Goal: Check status: Check status

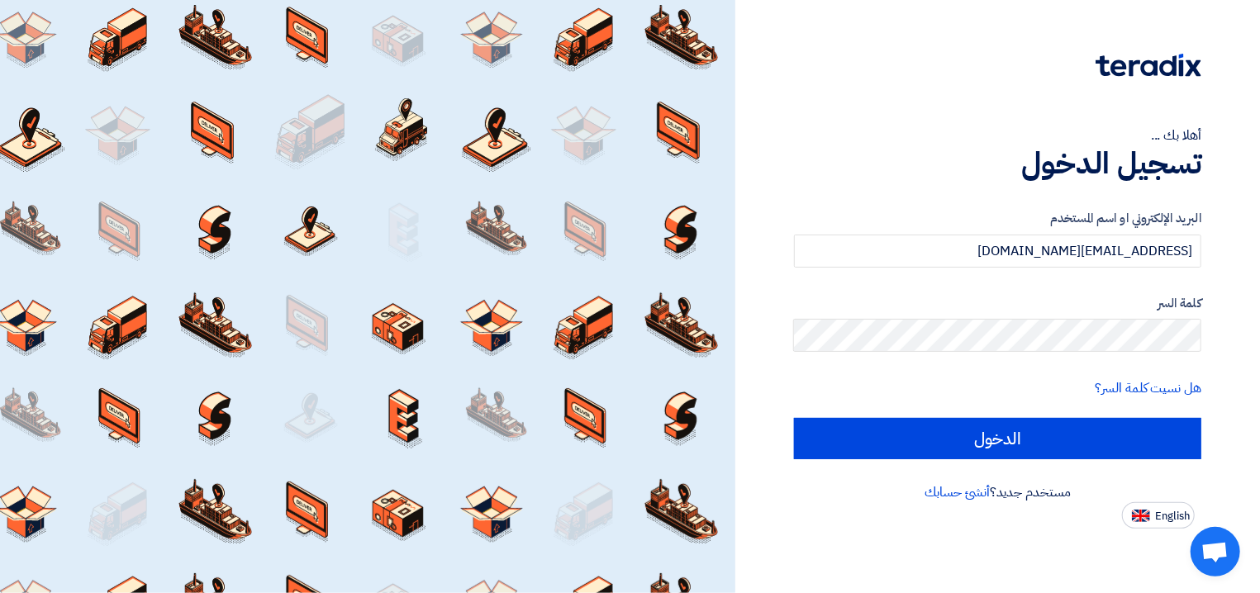
drag, startPoint x: 1180, startPoint y: 519, endPoint x: 515, endPoint y: 354, distance: 684.4
click at [1171, 520] on span "English" at bounding box center [1172, 516] width 35 height 12
type input "Sign in"
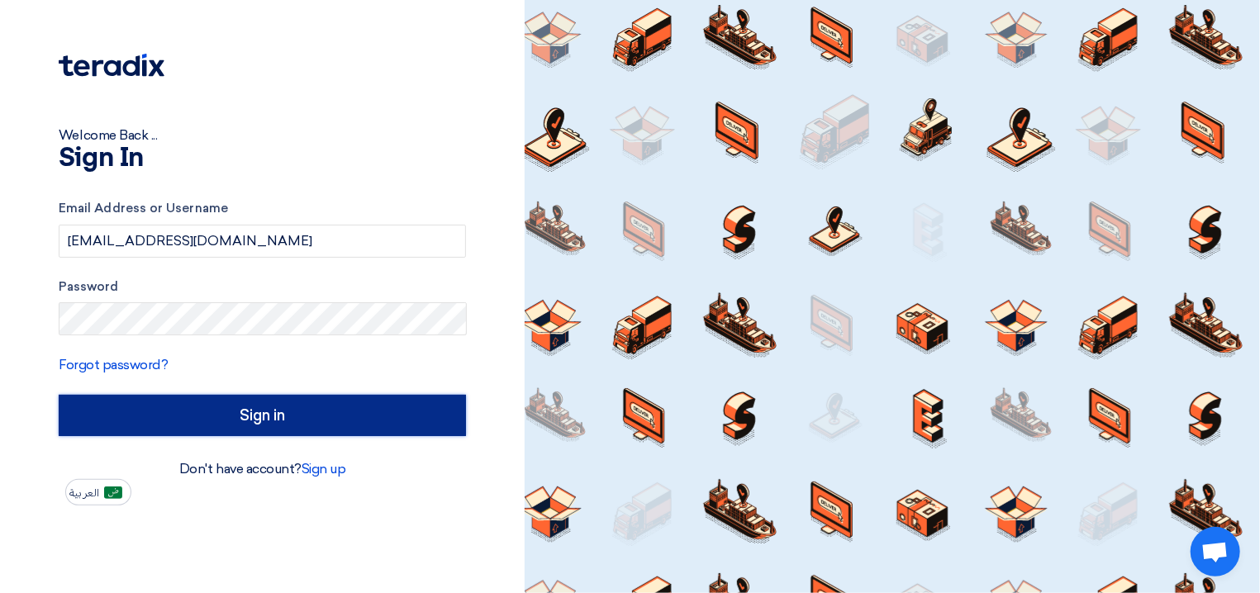
click at [261, 419] on input "Sign in" at bounding box center [262, 415] width 407 height 41
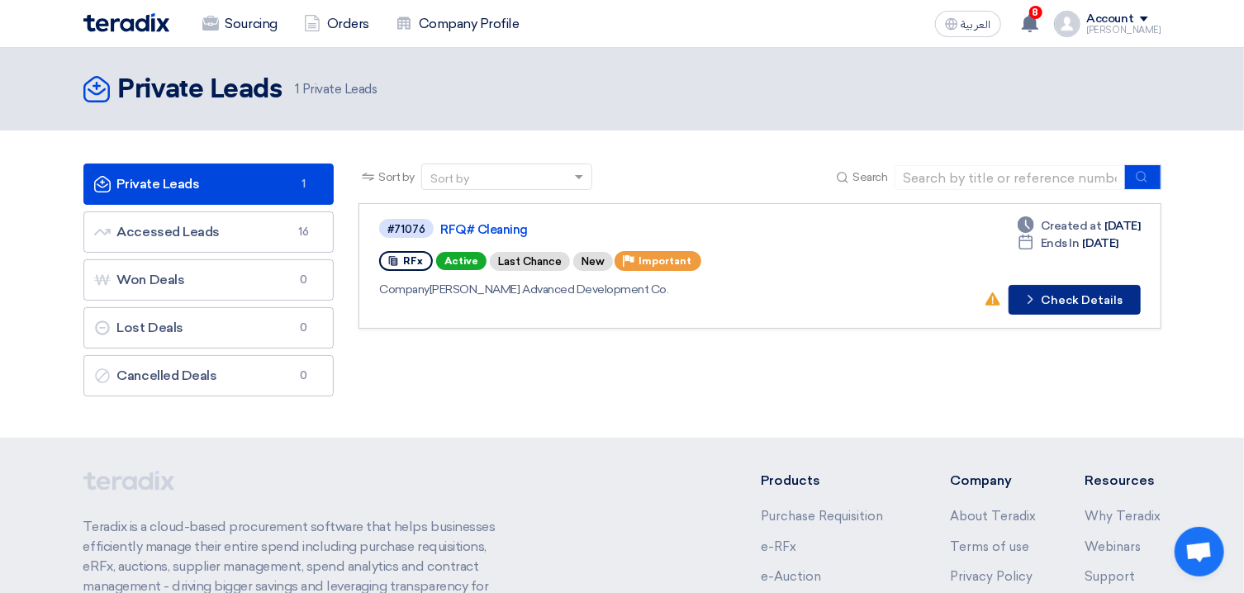
click at [1072, 305] on button "Check details Check Details" at bounding box center [1075, 300] width 132 height 30
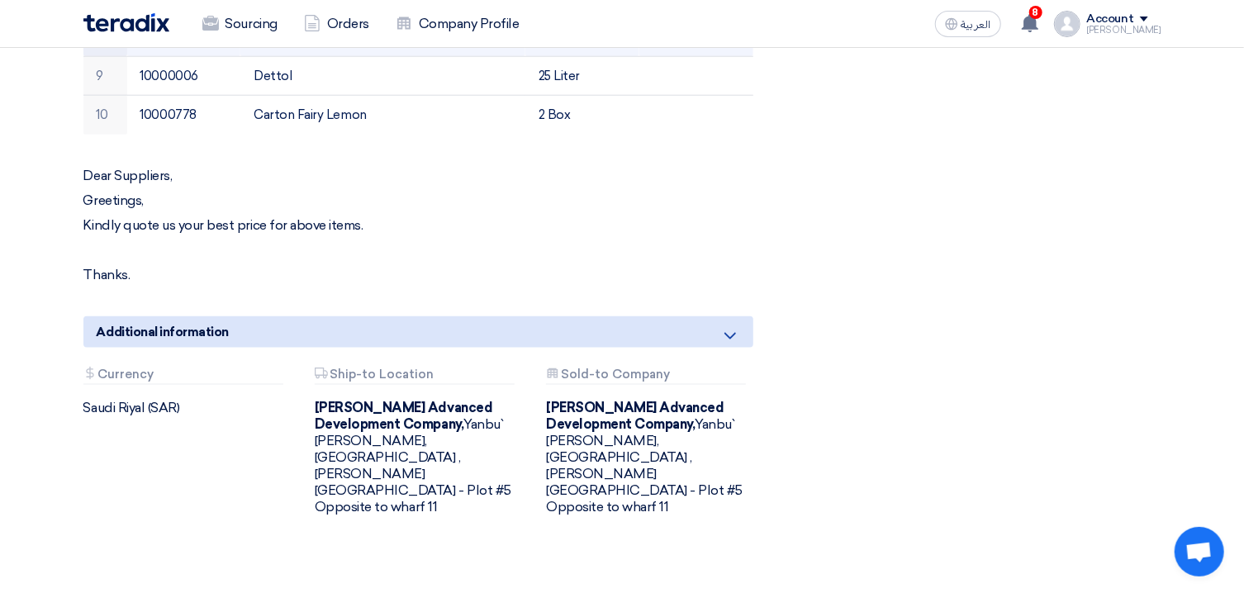
scroll to position [796, 0]
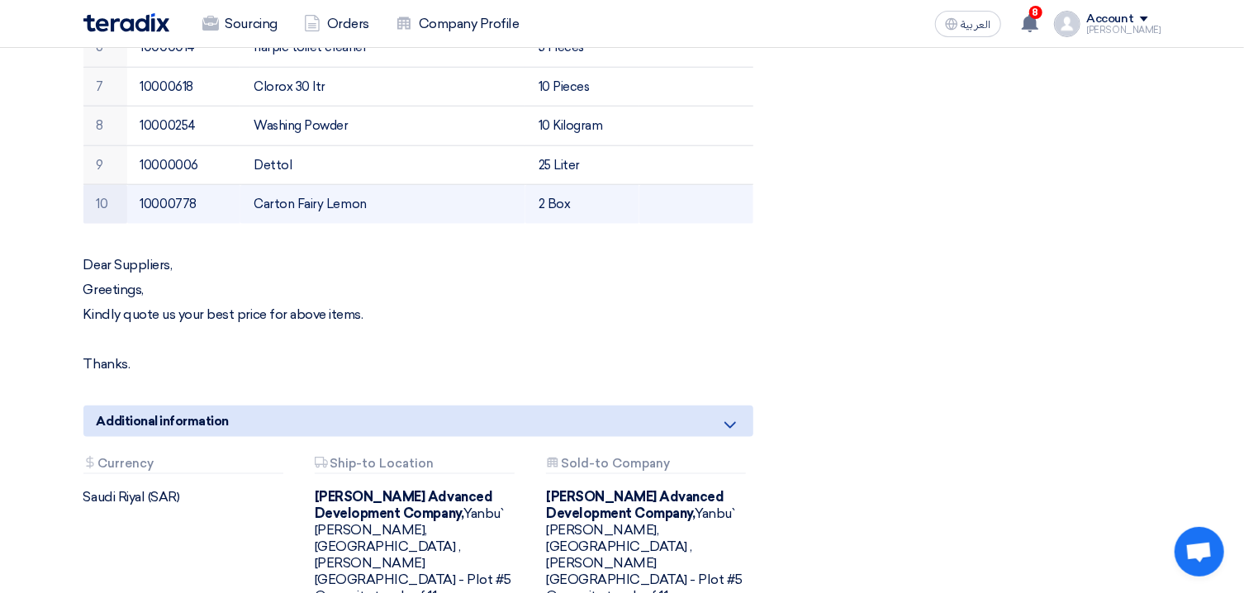
click at [294, 207] on td "Carton Fairy Lemon" at bounding box center [382, 204] width 285 height 39
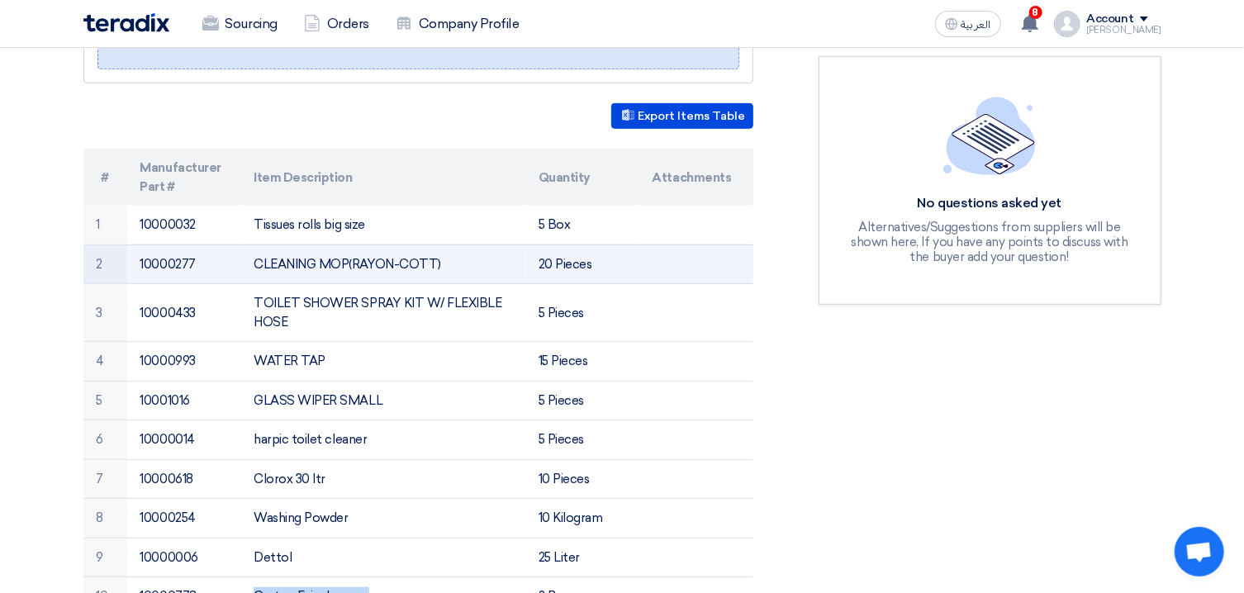
scroll to position [443, 0]
